Goal: Transaction & Acquisition: Purchase product/service

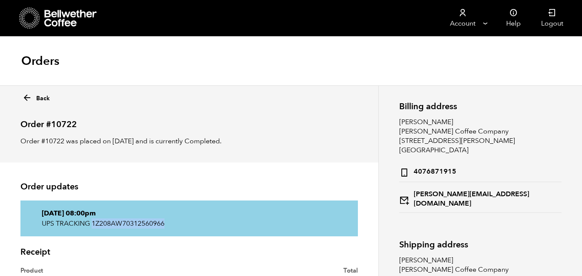
drag, startPoint x: 93, startPoint y: 223, endPoint x: 167, endPoint y: 222, distance: 73.7
click at [167, 222] on p "UPS TRACKING 1Z208AW70312560966" at bounding box center [189, 223] width 295 height 10
copy p "1Z208AW70312560966"
click at [29, 100] on icon at bounding box center [27, 98] width 10 height 10
click at [29, 99] on icon at bounding box center [27, 98] width 10 height 10
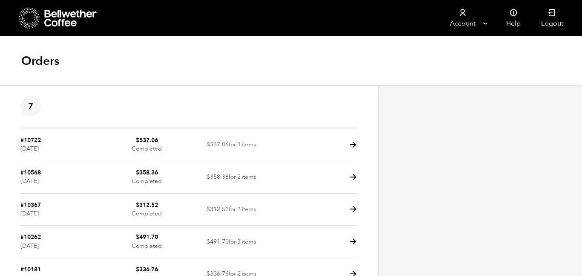
click at [38, 27] on icon at bounding box center [29, 18] width 21 height 22
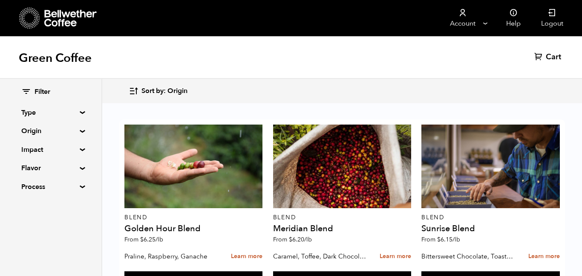
scroll to position [371, 0]
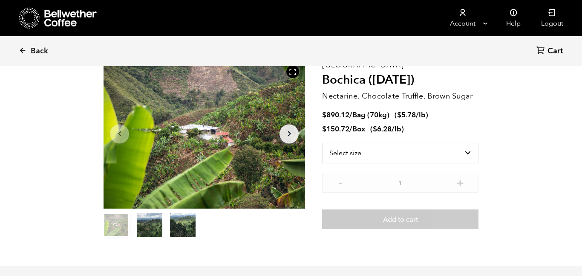
scroll to position [52, 0]
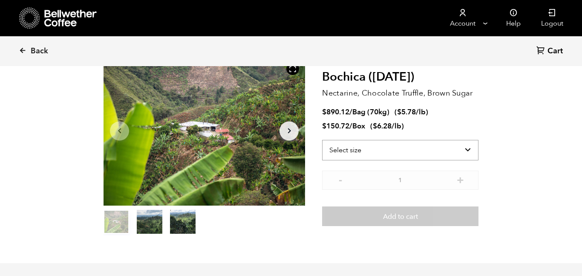
click at [400, 152] on select "Select size Bag (70kg) (154 lbs) Box (24 lbs)" at bounding box center [400, 150] width 156 height 20
select select "bag"
click at [322, 140] on select "Select size Bag (70kg) (154 lbs) Box (24 lbs)" at bounding box center [400, 150] width 156 height 20
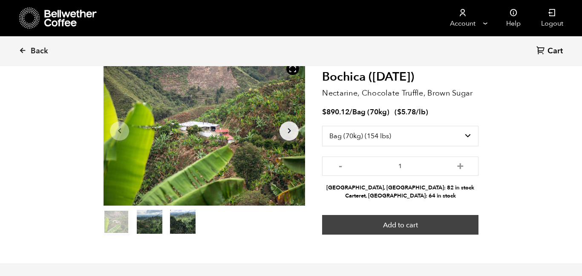
click at [429, 224] on button "Add to cart" at bounding box center [400, 225] width 156 height 20
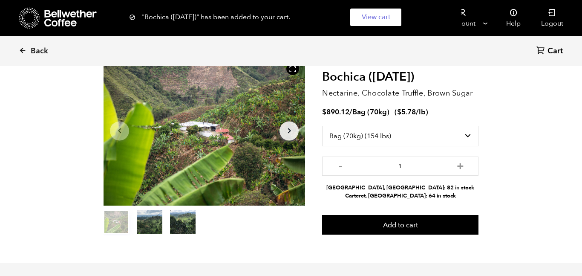
click at [551, 54] on span "Cart" at bounding box center [554, 51] width 15 height 10
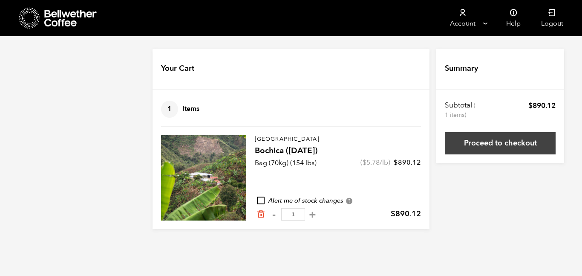
click at [482, 141] on link "Proceed to checkout" at bounding box center [500, 143] width 111 height 22
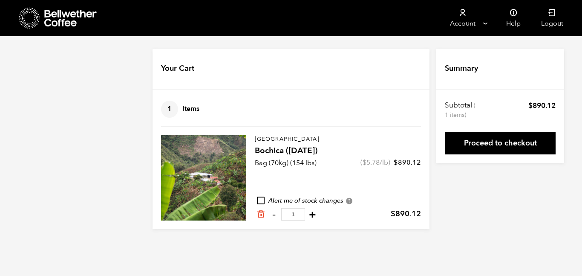
click at [318, 216] on button "+" at bounding box center [312, 214] width 11 height 9
type input "2"
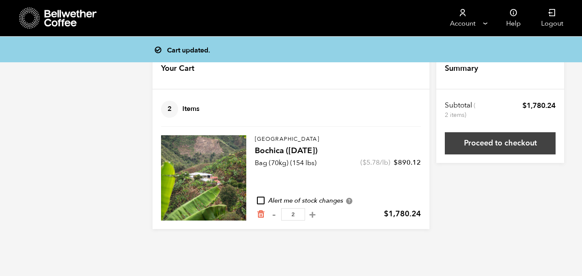
click at [462, 145] on link "Proceed to checkout" at bounding box center [500, 143] width 111 height 22
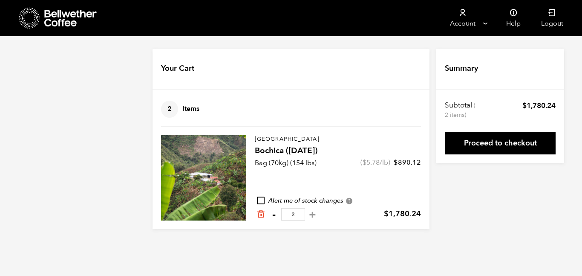
click at [276, 213] on button "-" at bounding box center [273, 214] width 11 height 9
type input "1"
